Goal: Transaction & Acquisition: Subscribe to service/newsletter

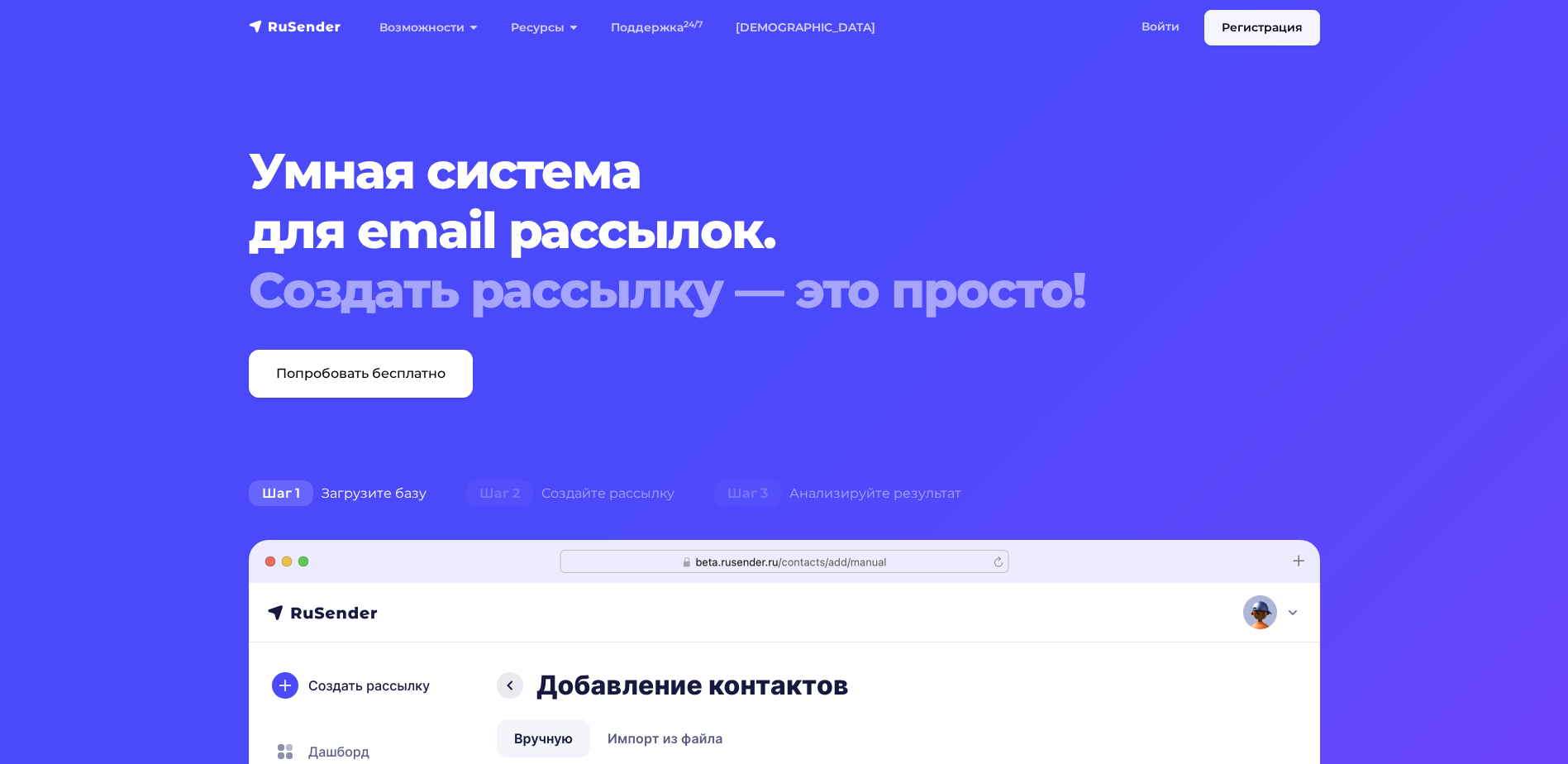
click at [1264, 26] on link "Регистрация" at bounding box center [1262, 27] width 116 height 35
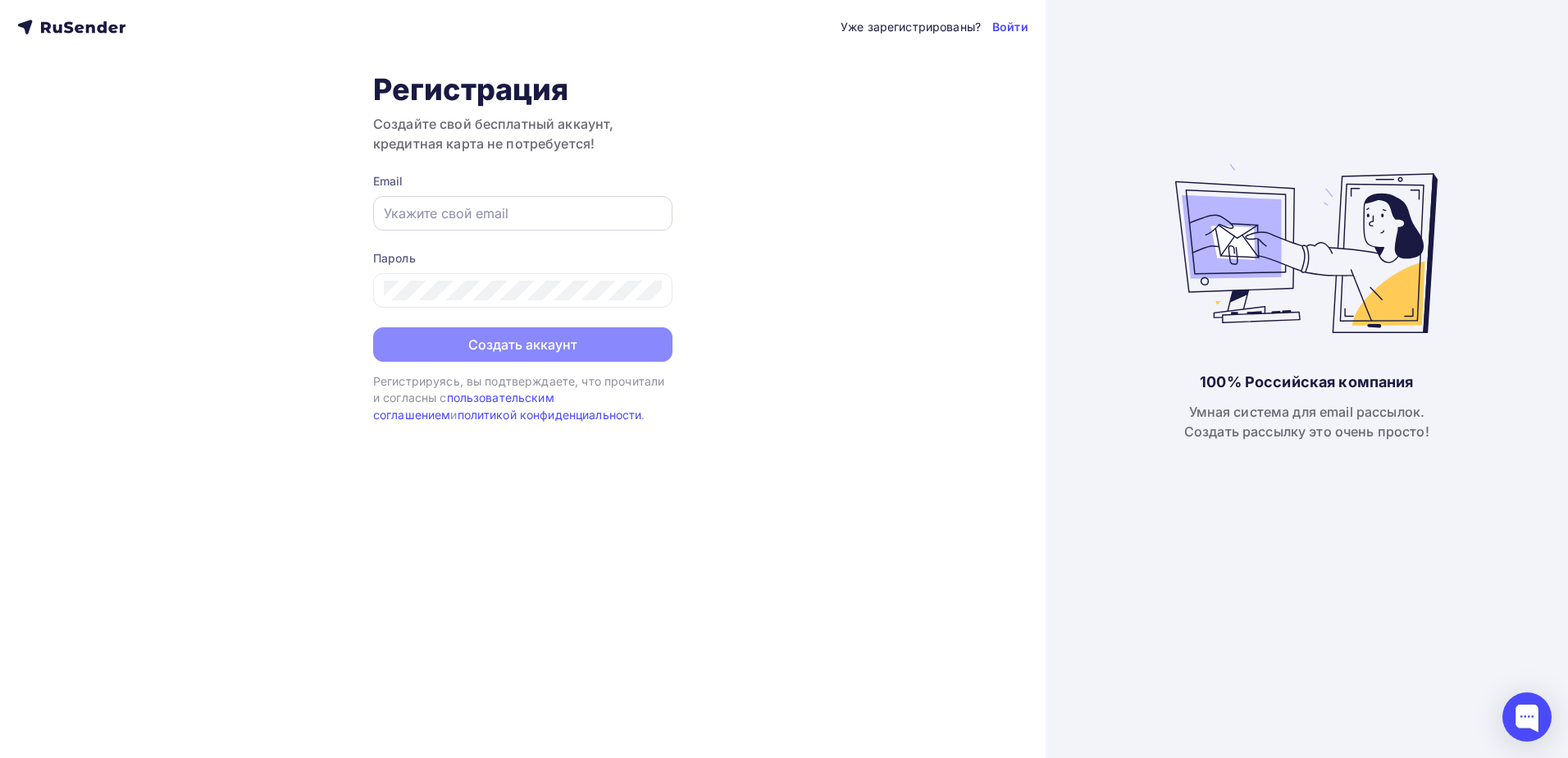
click at [445, 216] on input "text" at bounding box center [523, 213] width 278 height 19
type input "velena-1975@mail.ru"
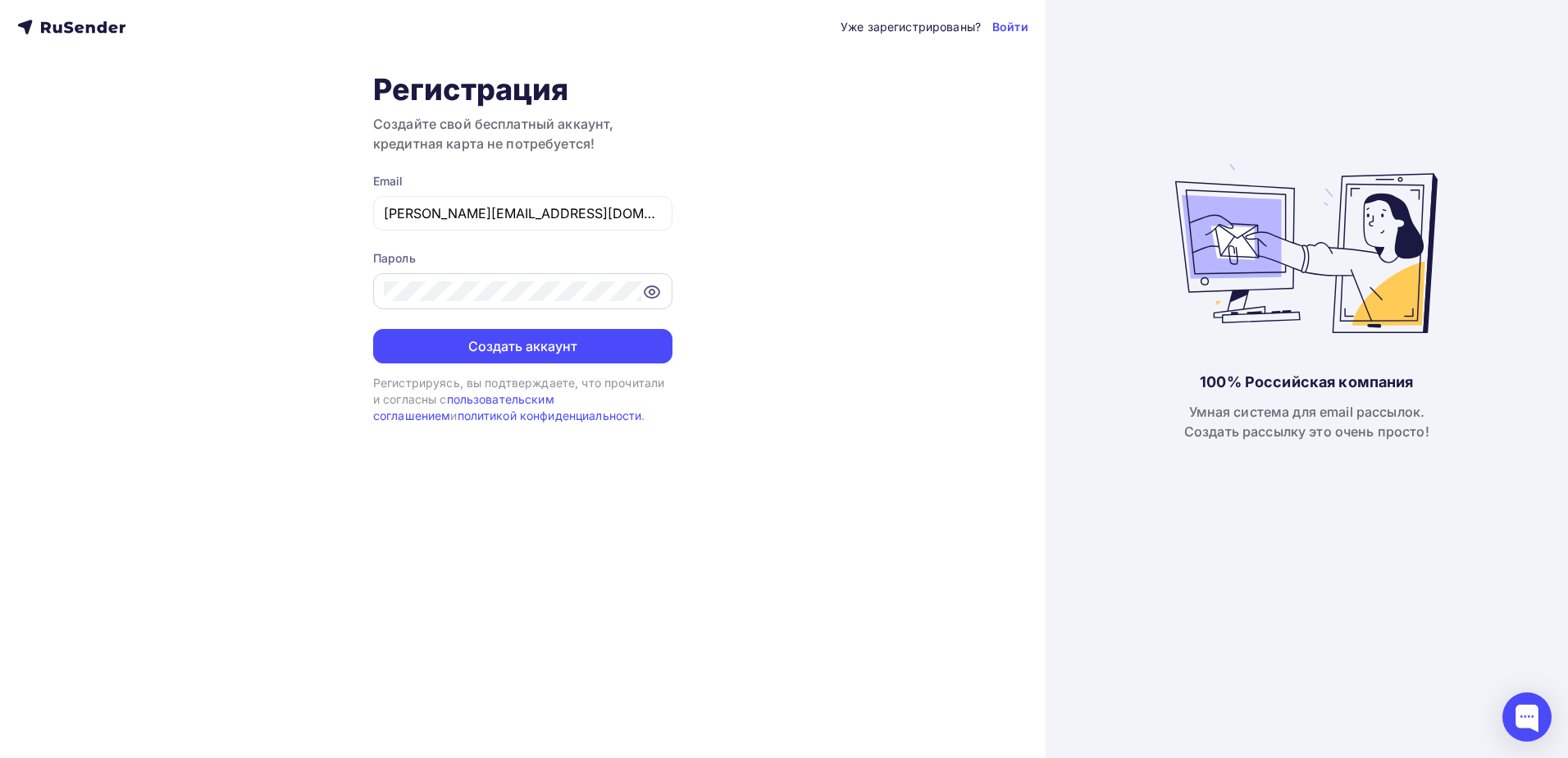
click at [654, 292] on icon at bounding box center [652, 292] width 5 height 5
click at [515, 343] on button "Создать аккаунт" at bounding box center [523, 345] width 300 height 34
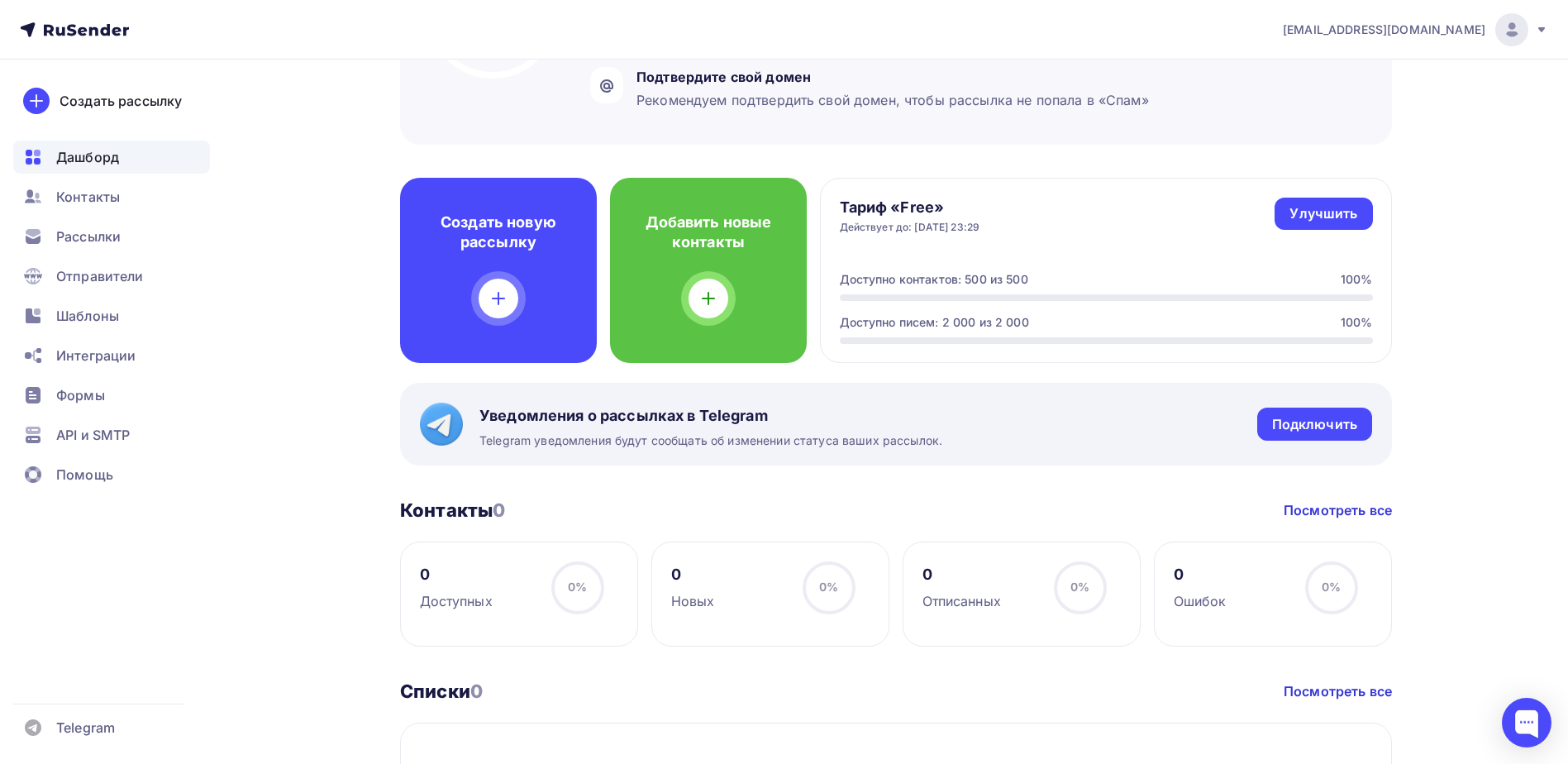
scroll to position [151, 0]
